Goal: Find contact information: Find contact information

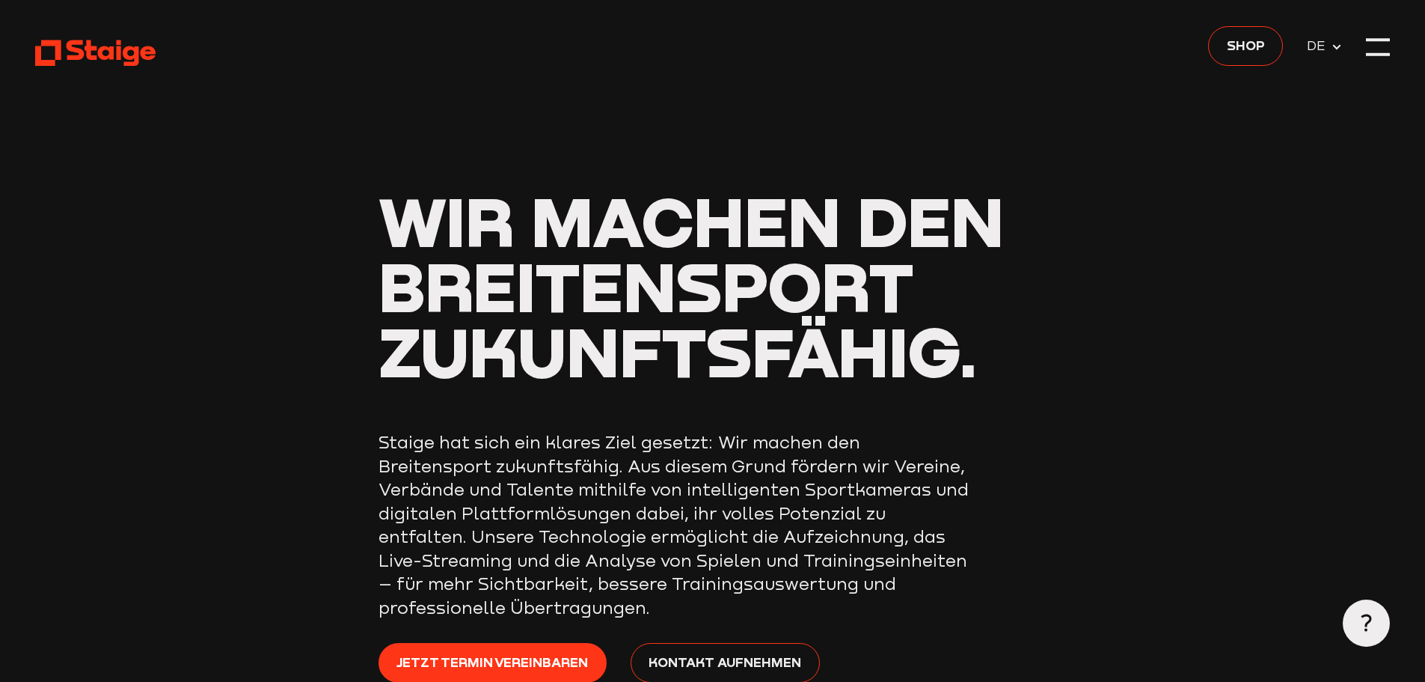
click at [1365, 52] on header "Wir machen den Breitensport zukunftsfähig. Staige hat sich ein klares Ziel gese…" at bounding box center [712, 400] width 1354 height 800
click at [1373, 52] on div at bounding box center [1378, 47] width 24 height 24
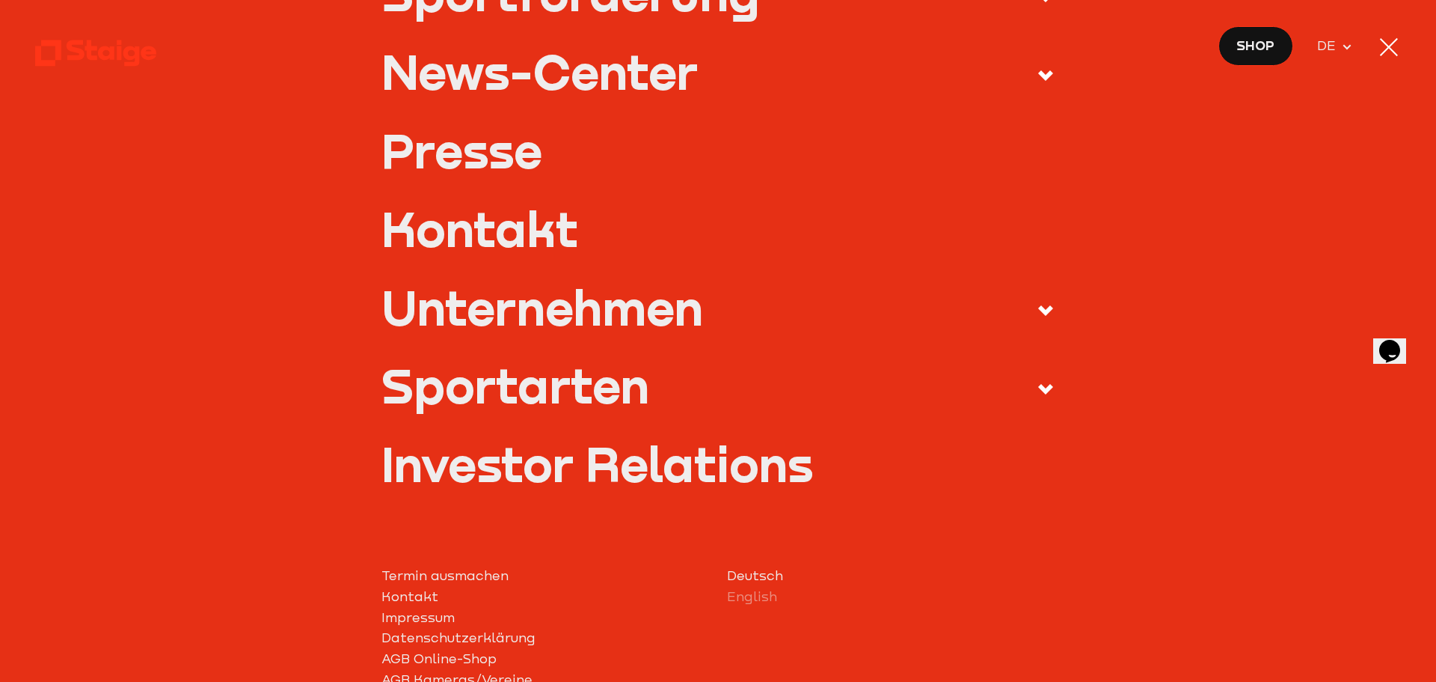
scroll to position [675, 0]
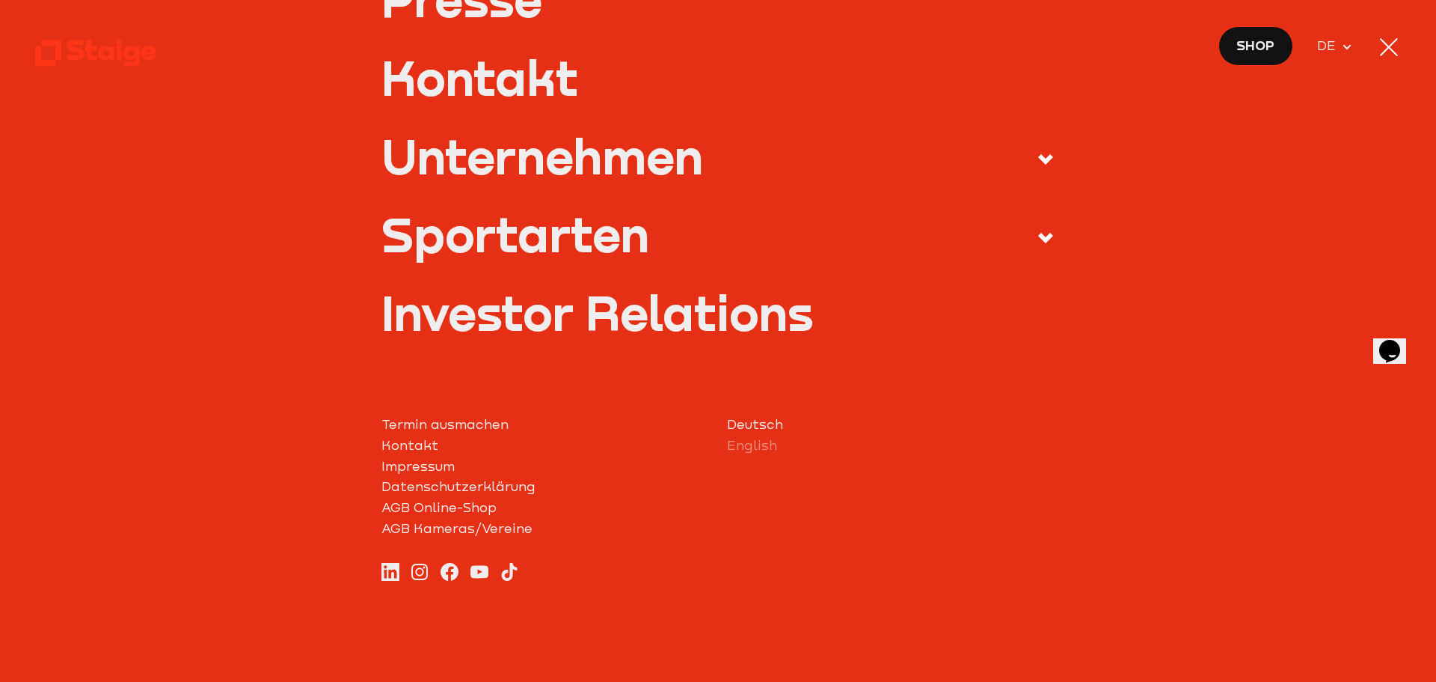
click at [405, 440] on link "Kontakt" at bounding box center [546, 445] width 328 height 21
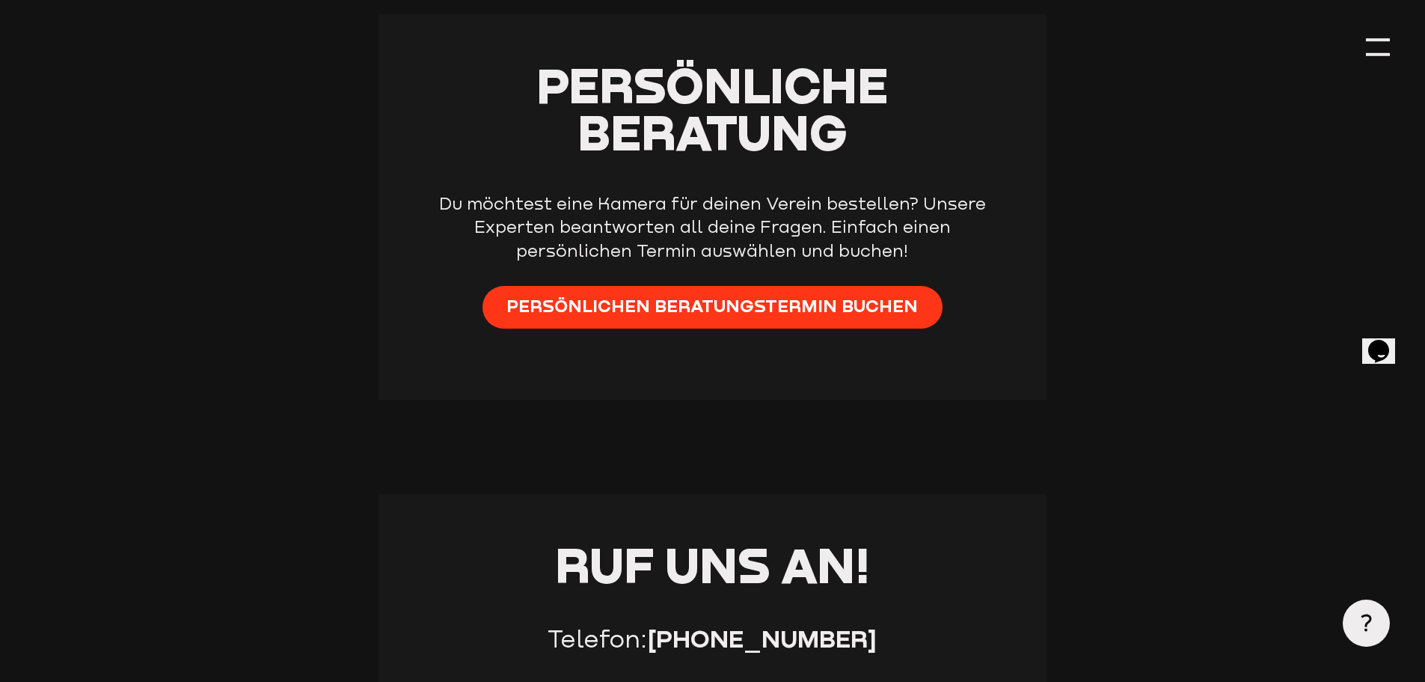
scroll to position [898, 0]
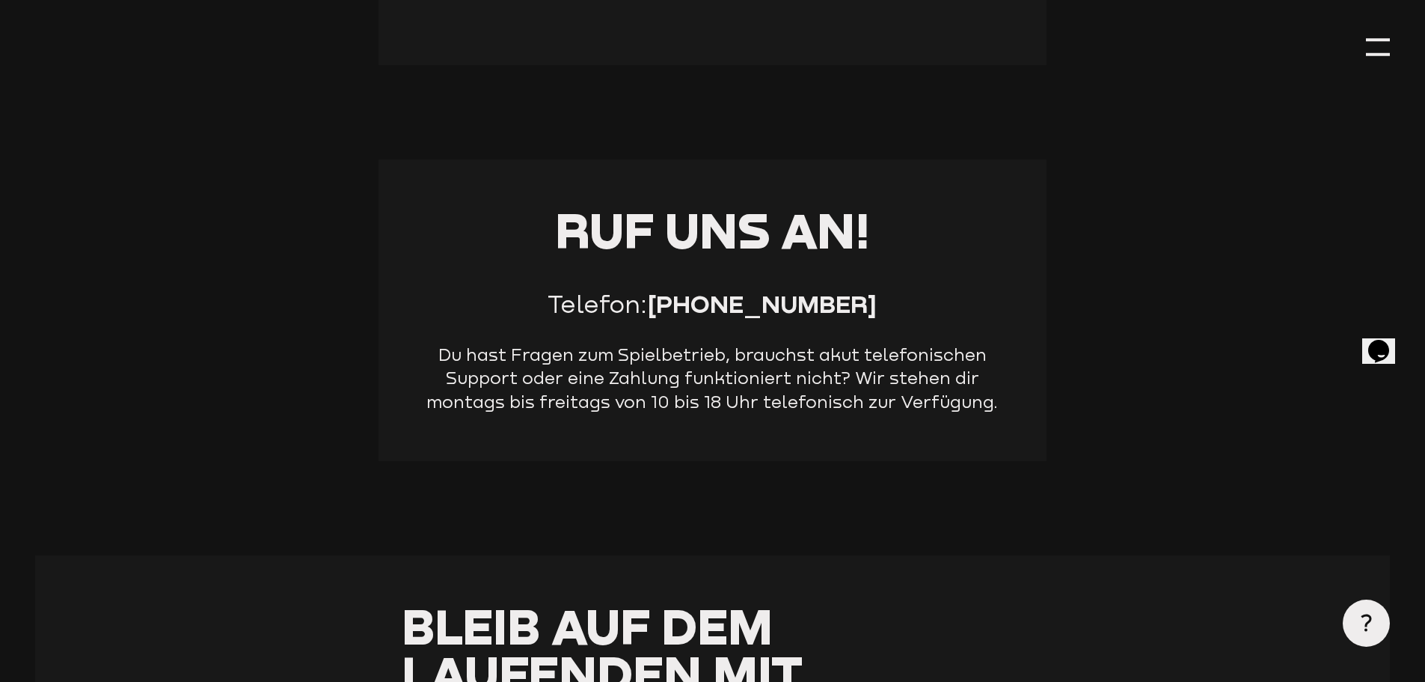
drag, startPoint x: 658, startPoint y: 307, endPoint x: 874, endPoint y: 310, distance: 216.2
click at [874, 310] on strong "[PHONE_NUMBER]" at bounding box center [762, 303] width 229 height 29
copy strong "[PHONE_NUMBER]"
